Goal: Find specific page/section: Find specific page/section

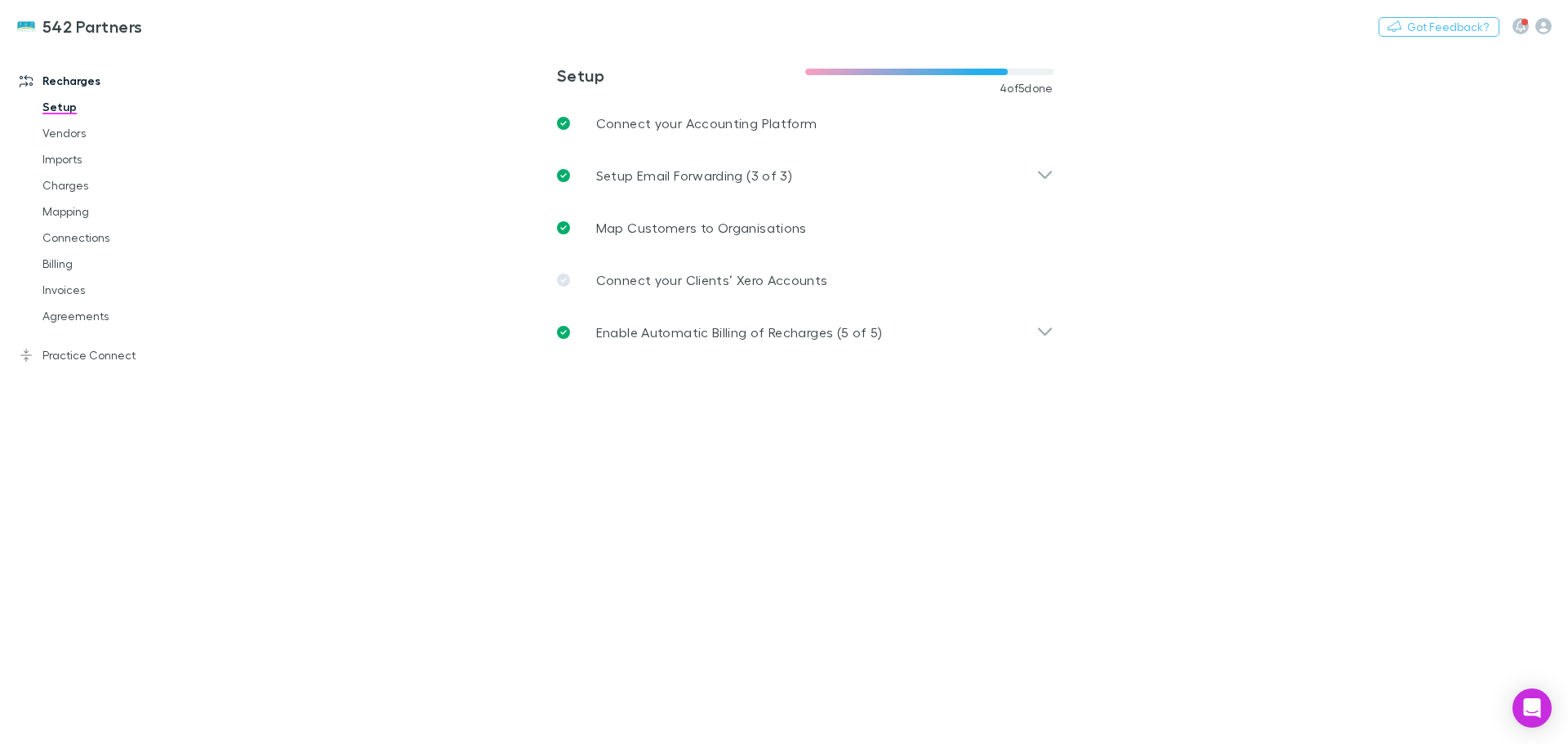
click at [71, 296] on link "Invoices" at bounding box center [123, 290] width 194 height 26
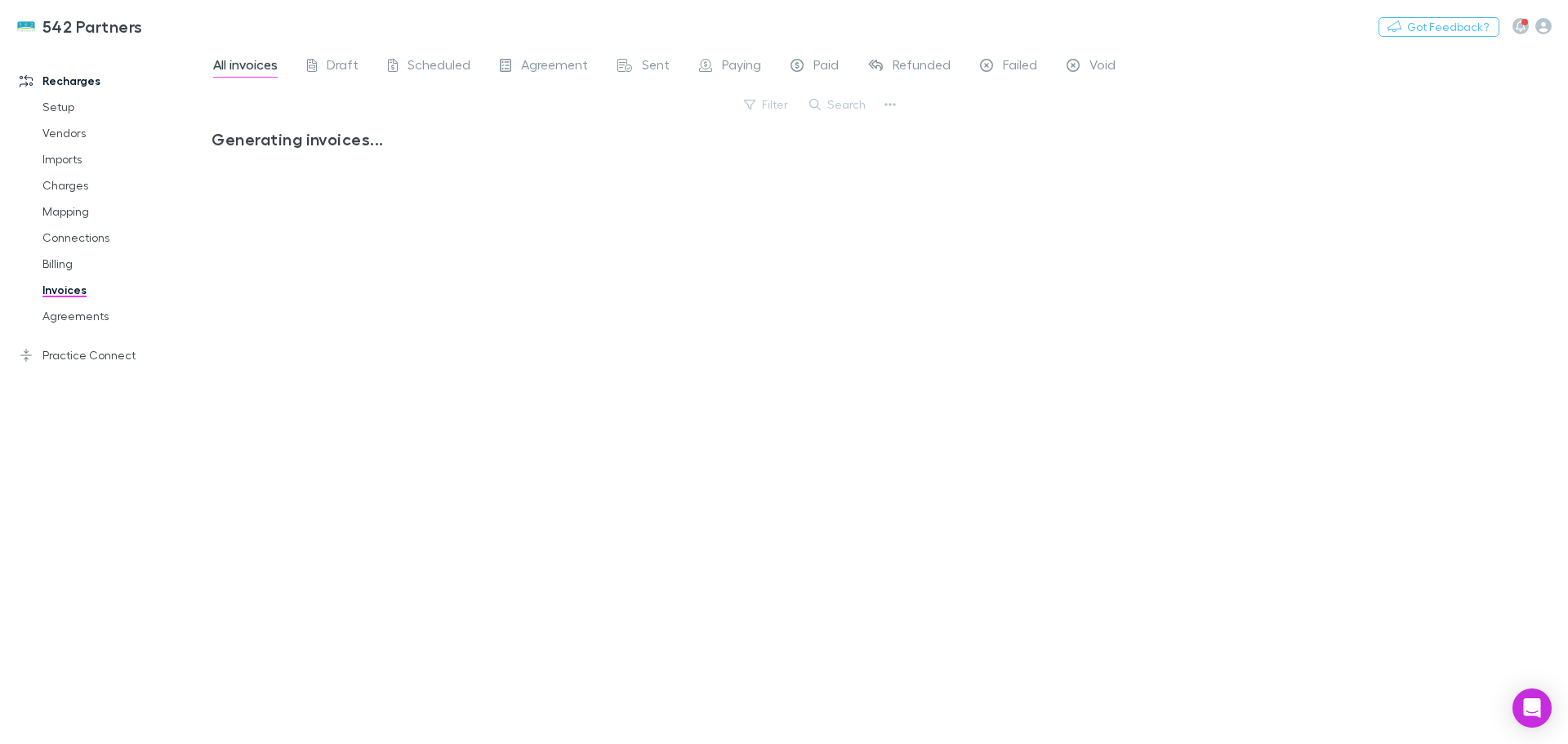
click at [839, 105] on button "Search" at bounding box center [838, 105] width 74 height 20
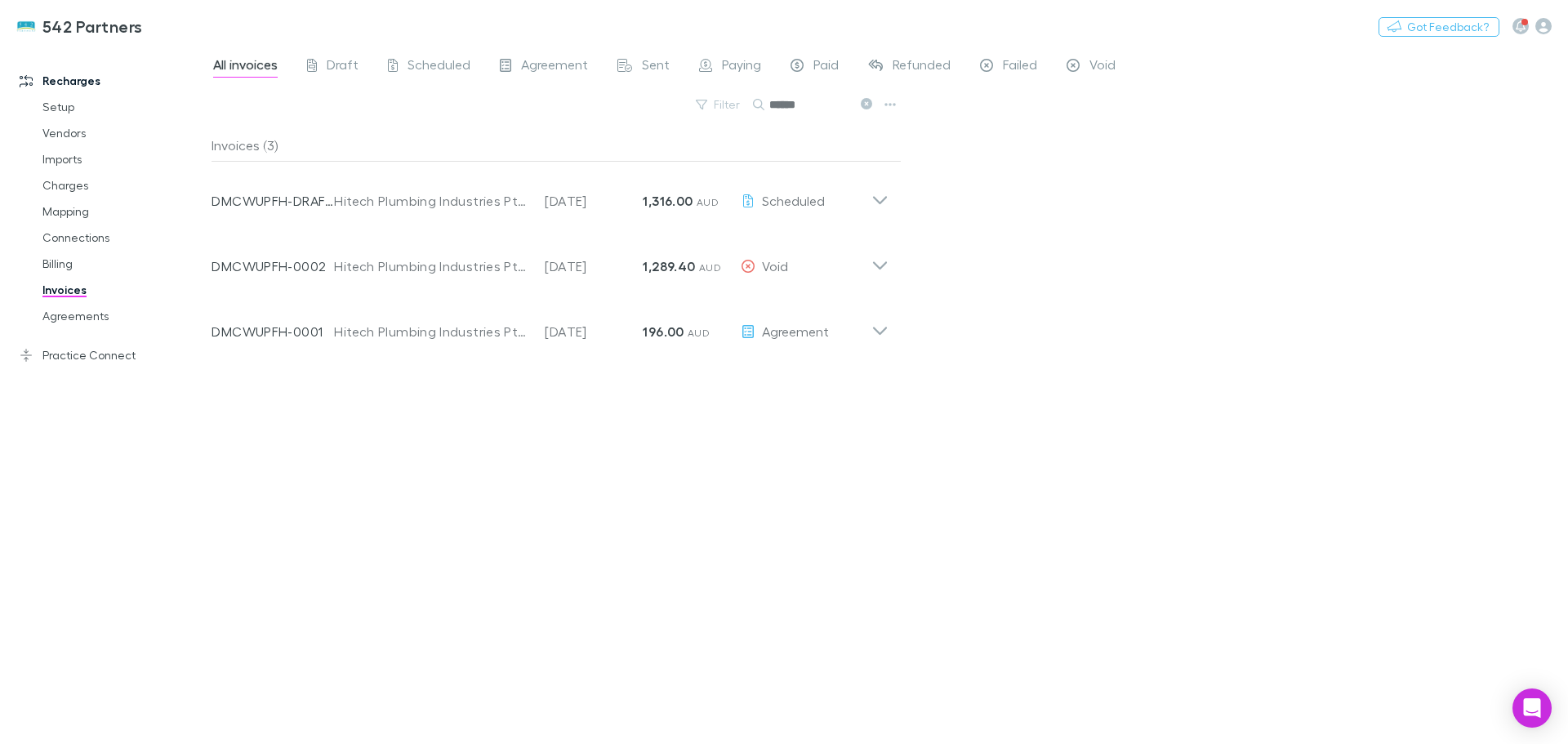
type input "******"
click at [879, 263] on icon at bounding box center [879, 260] width 17 height 33
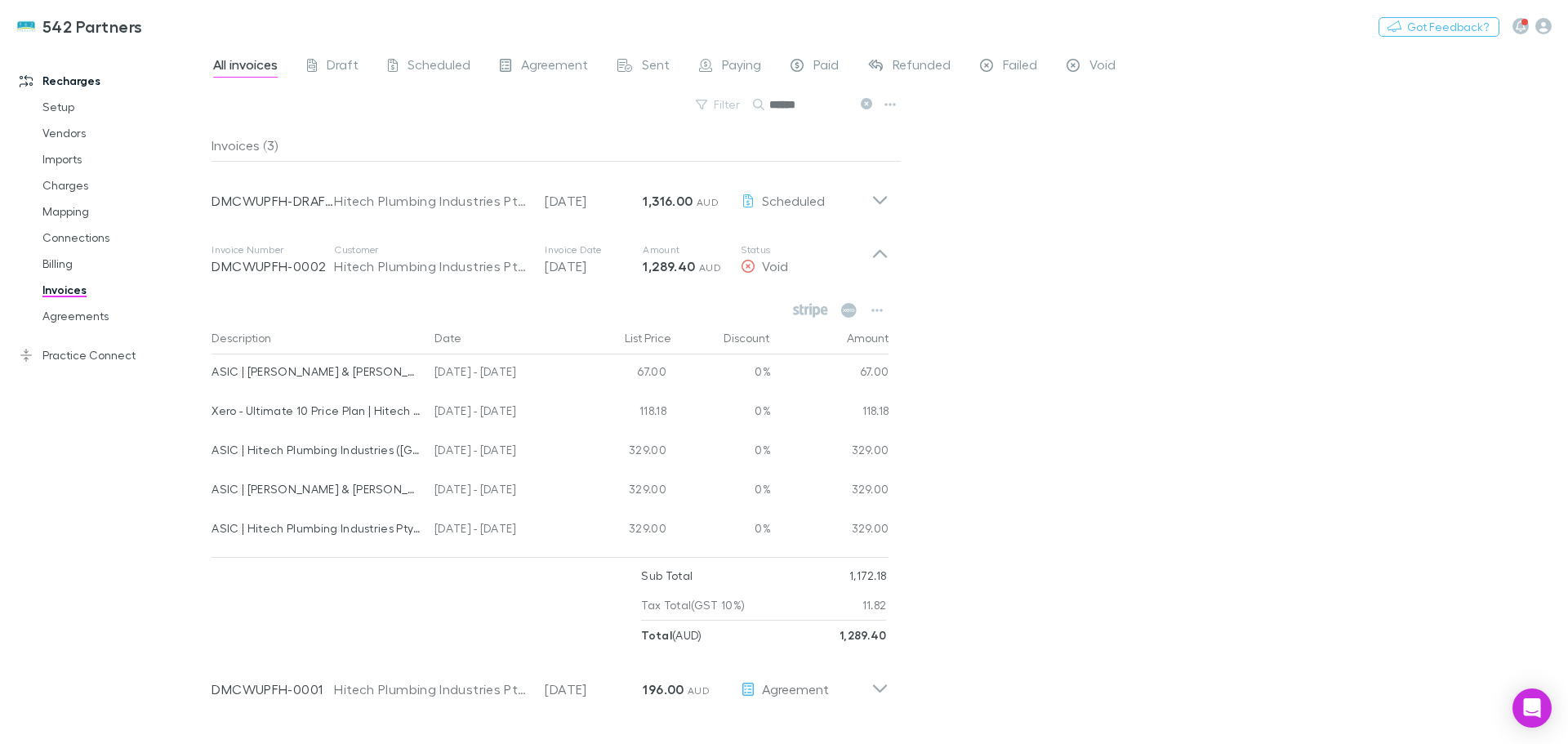
click at [874, 202] on icon at bounding box center [879, 195] width 17 height 33
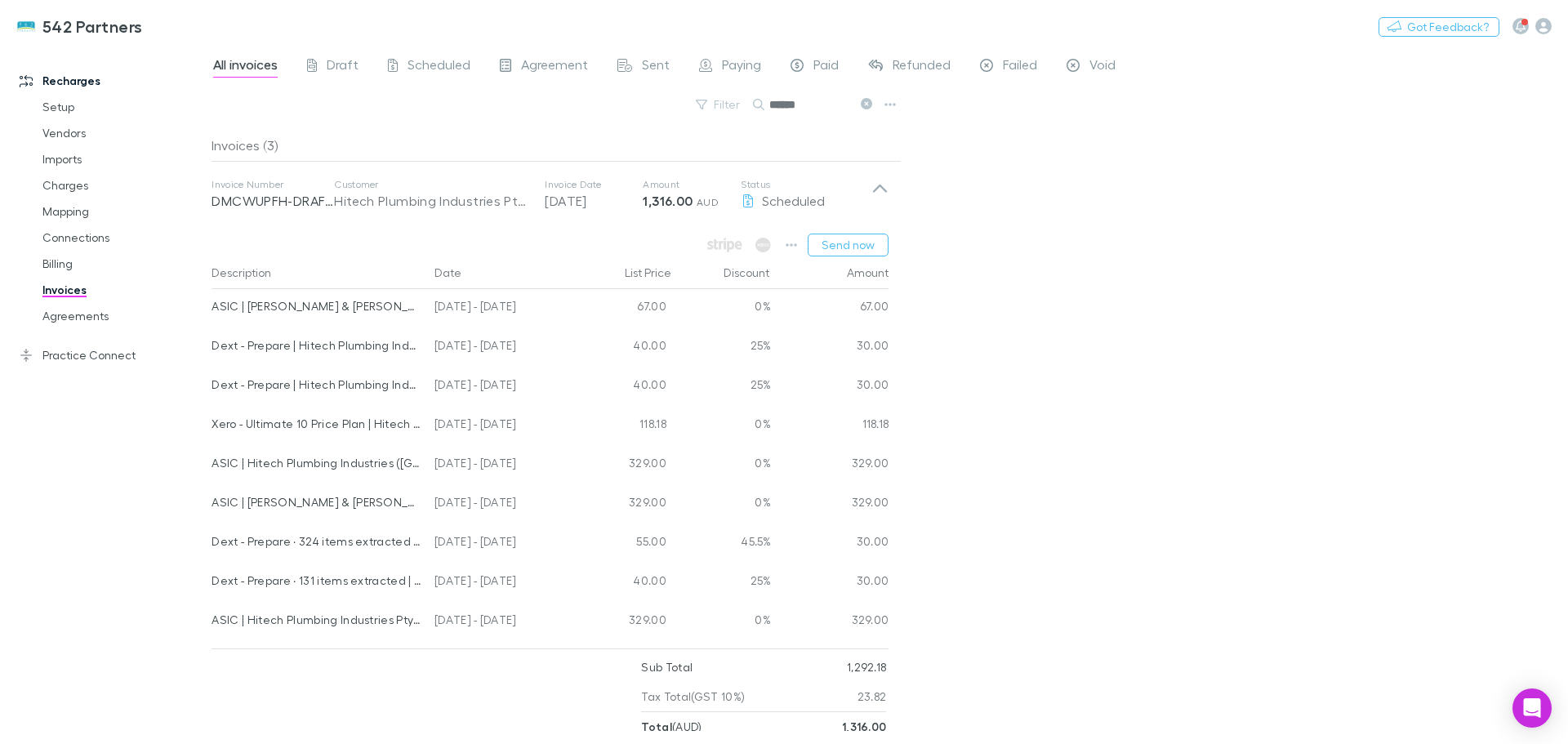
click at [876, 193] on icon at bounding box center [879, 195] width 17 height 33
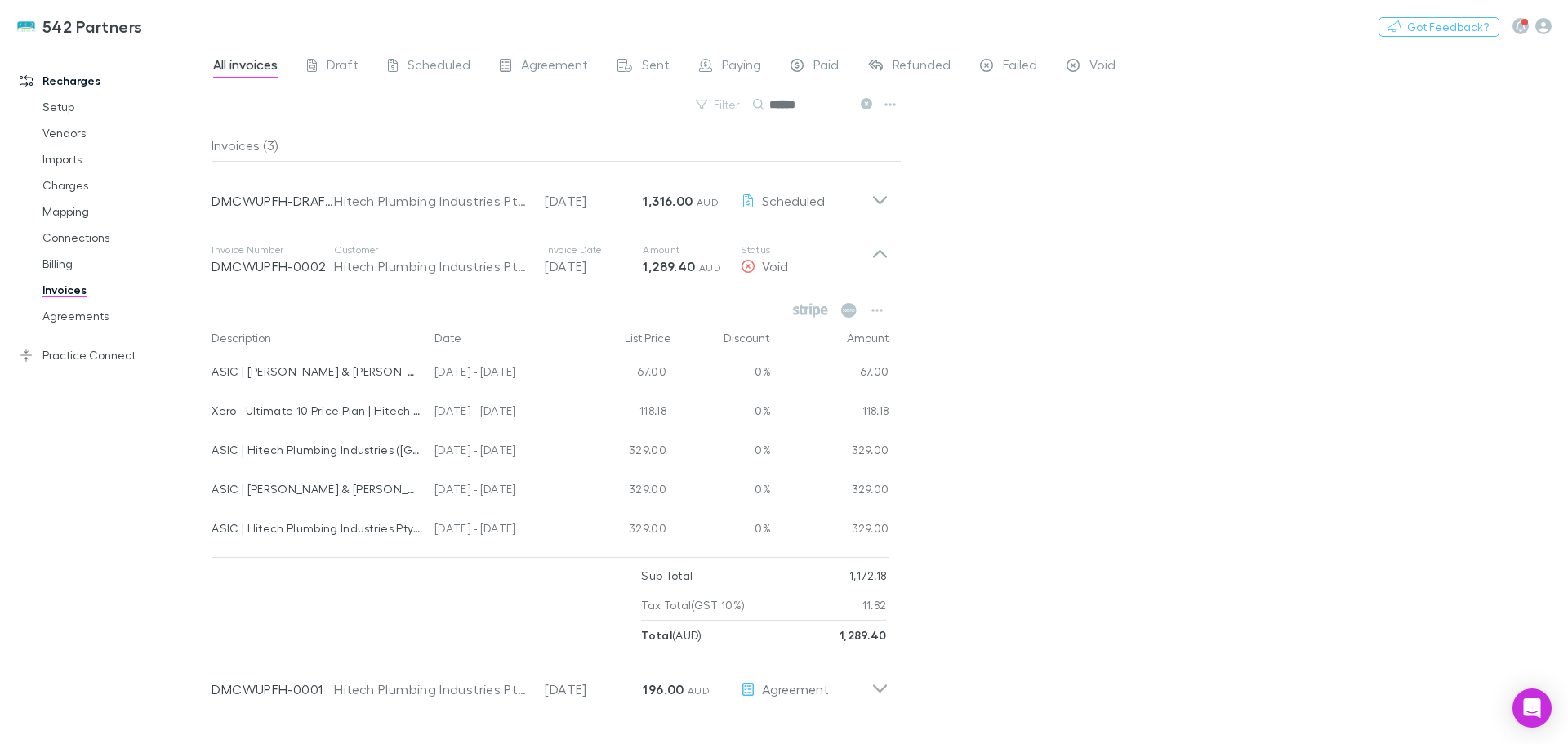
drag, startPoint x: 1081, startPoint y: 282, endPoint x: 1013, endPoint y: 450, distance: 181.2
click at [1081, 282] on div "All invoices Draft Scheduled Agreement Sent Paying Paid Refunded Failed Void Fi…" at bounding box center [889, 395] width 1357 height 699
click at [880, 687] on icon at bounding box center [879, 683] width 17 height 33
click at [876, 195] on icon at bounding box center [879, 195] width 17 height 33
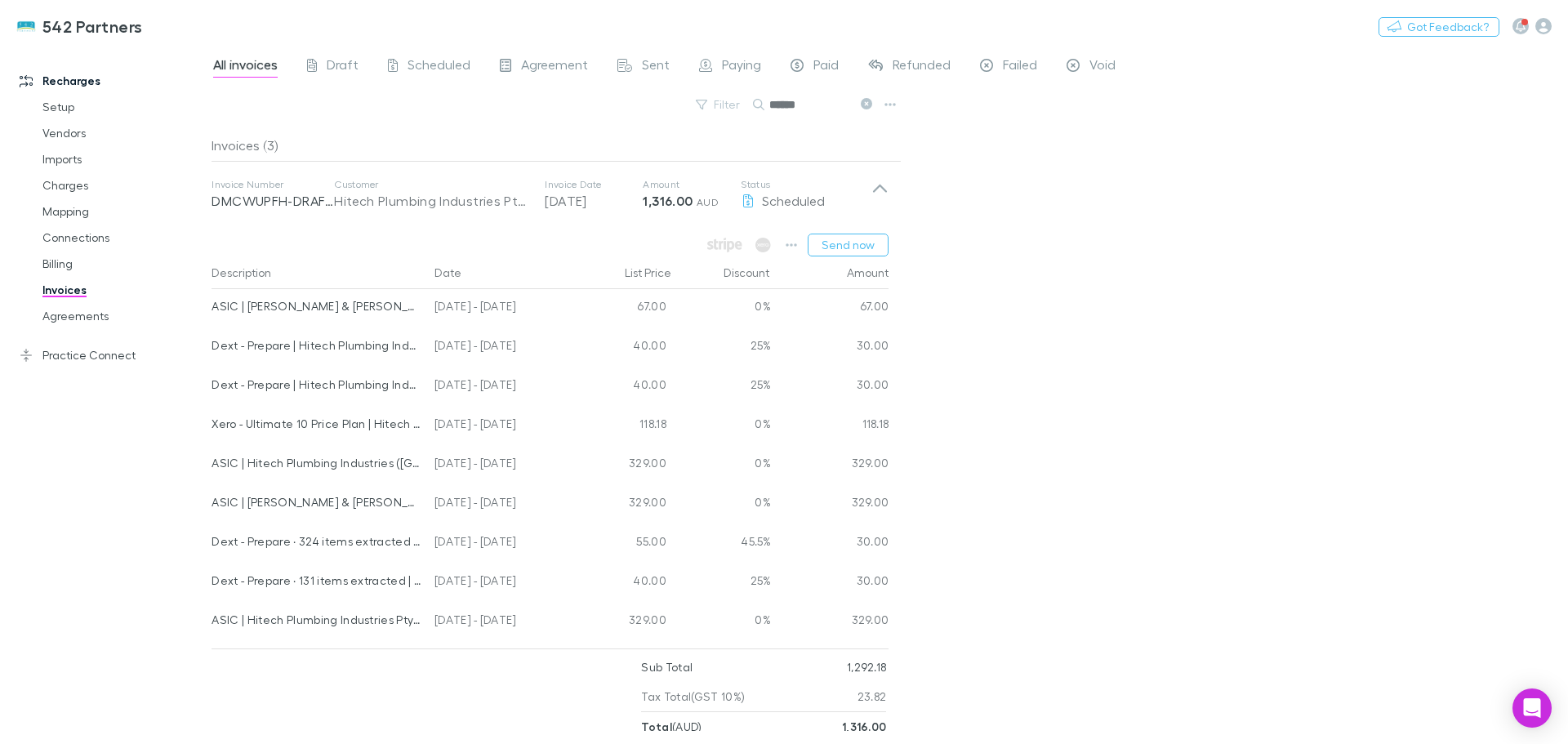
click at [882, 187] on icon at bounding box center [879, 189] width 14 height 8
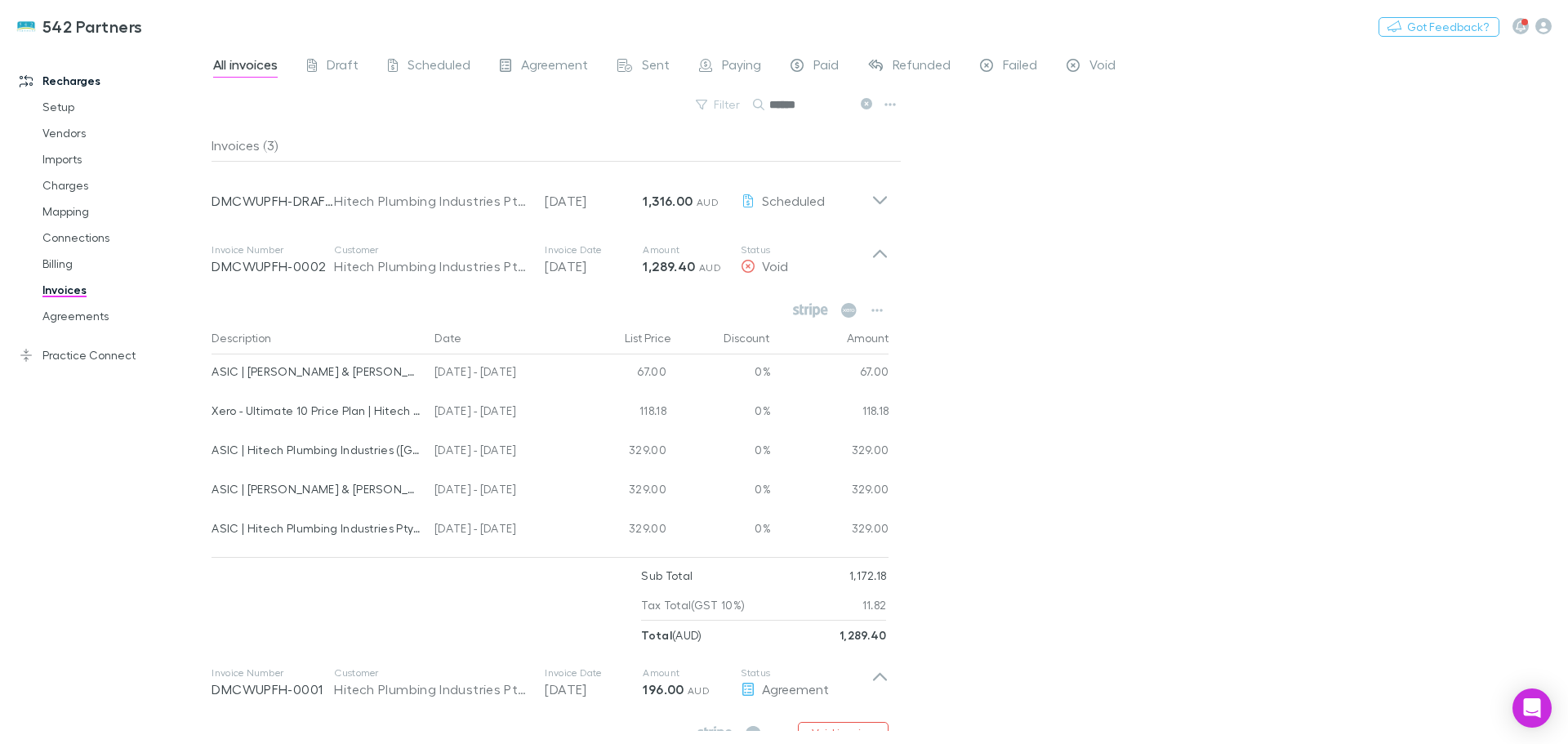
click at [958, 395] on div "All invoices Draft Scheduled Agreement Sent Paying Paid Refunded Failed Void Fi…" at bounding box center [889, 395] width 1357 height 699
click at [879, 249] on icon at bounding box center [879, 260] width 17 height 33
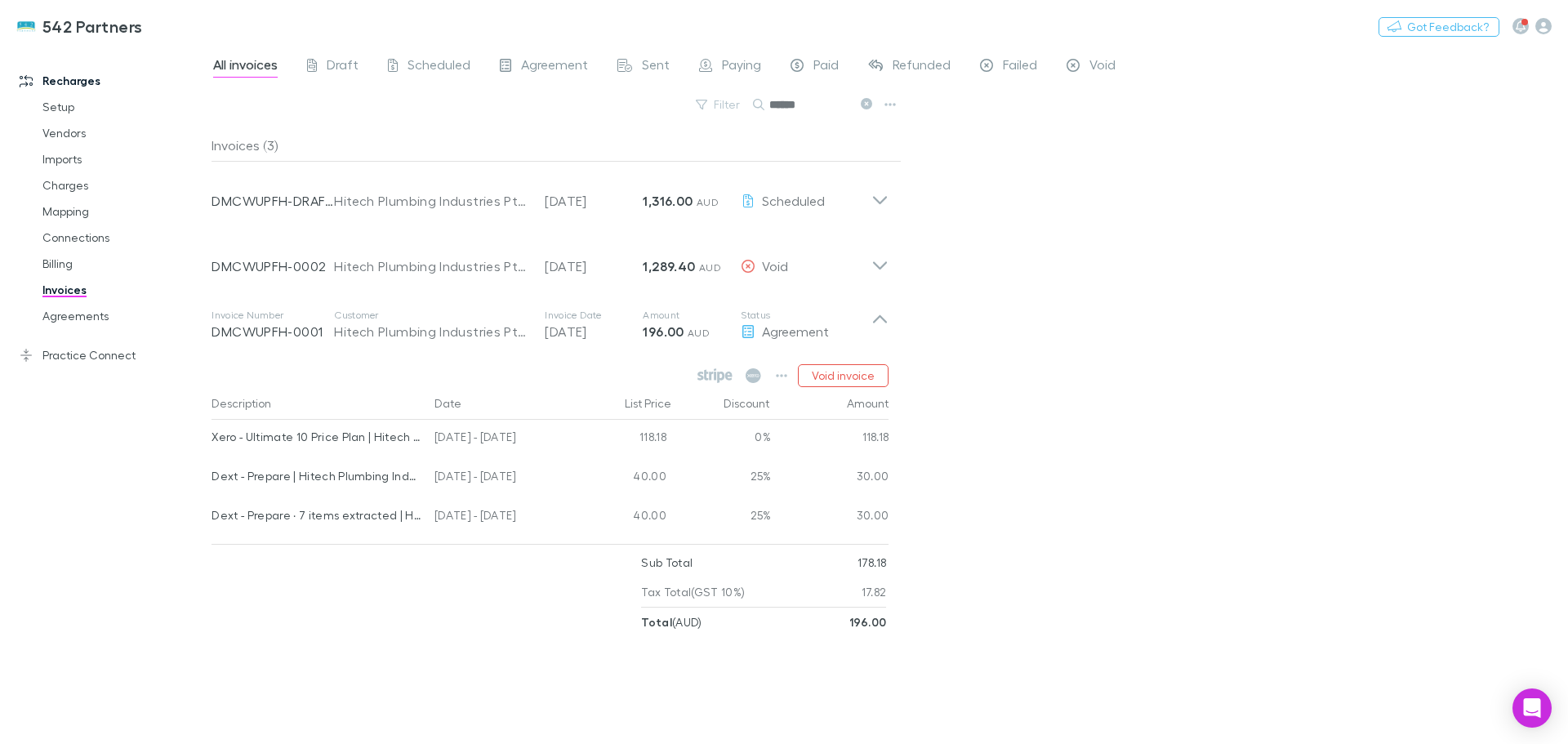
click at [1142, 453] on div "All invoices Draft Scheduled Agreement Sent Paying Paid Refunded Failed Void Fi…" at bounding box center [889, 395] width 1357 height 699
click at [879, 315] on icon at bounding box center [879, 320] width 14 height 8
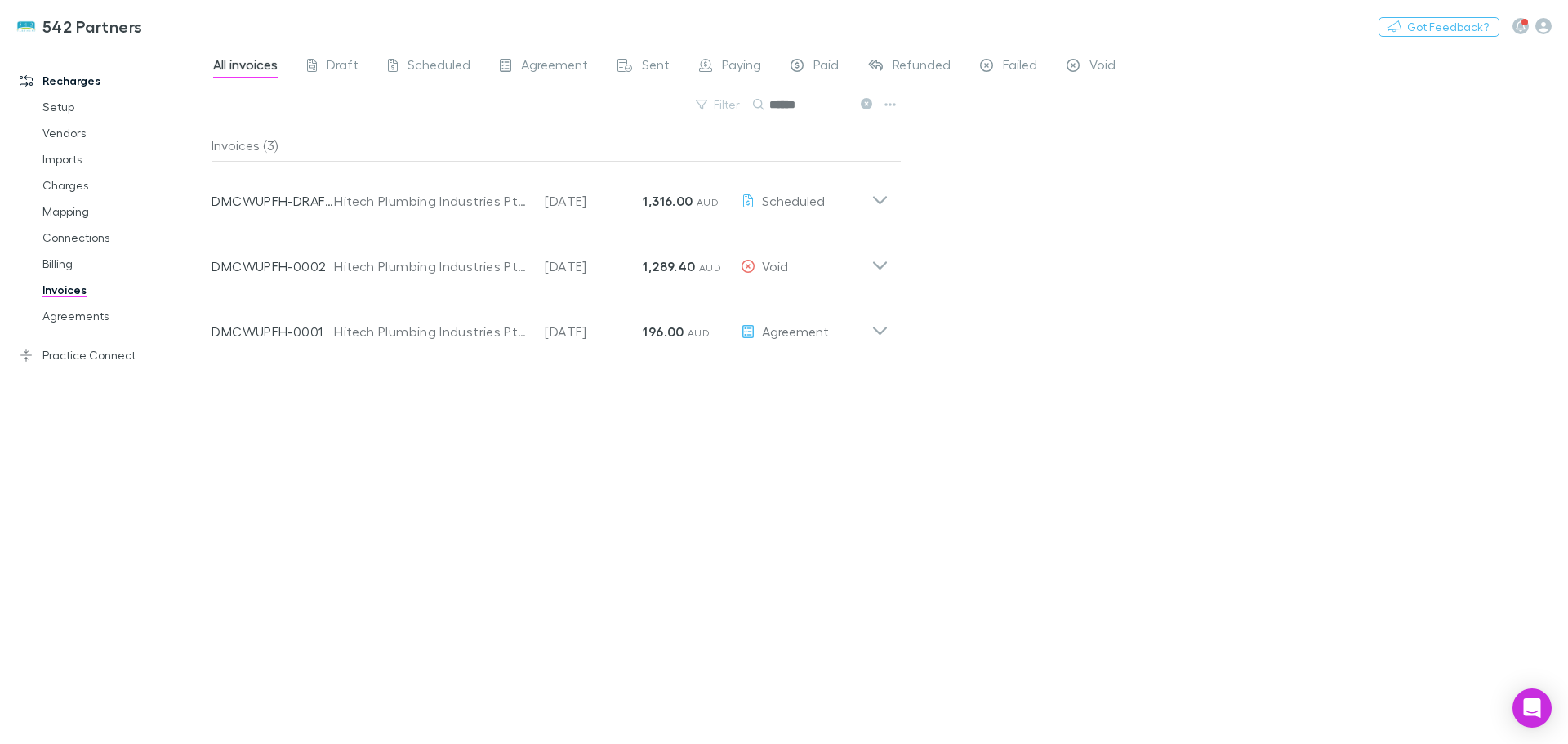
click at [1153, 429] on div "All invoices Draft Scheduled Agreement Sent Paying Paid Refunded Failed Void Fi…" at bounding box center [889, 395] width 1357 height 699
